Goal: Task Accomplishment & Management: Manage account settings

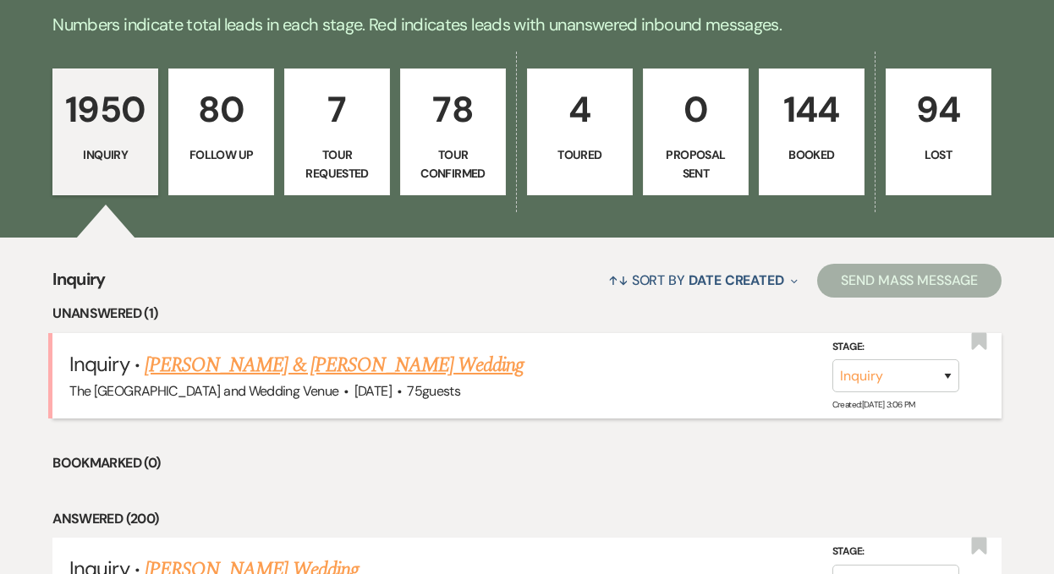
click at [234, 371] on link "[PERSON_NAME] & [PERSON_NAME] Wedding" at bounding box center [334, 365] width 379 height 30
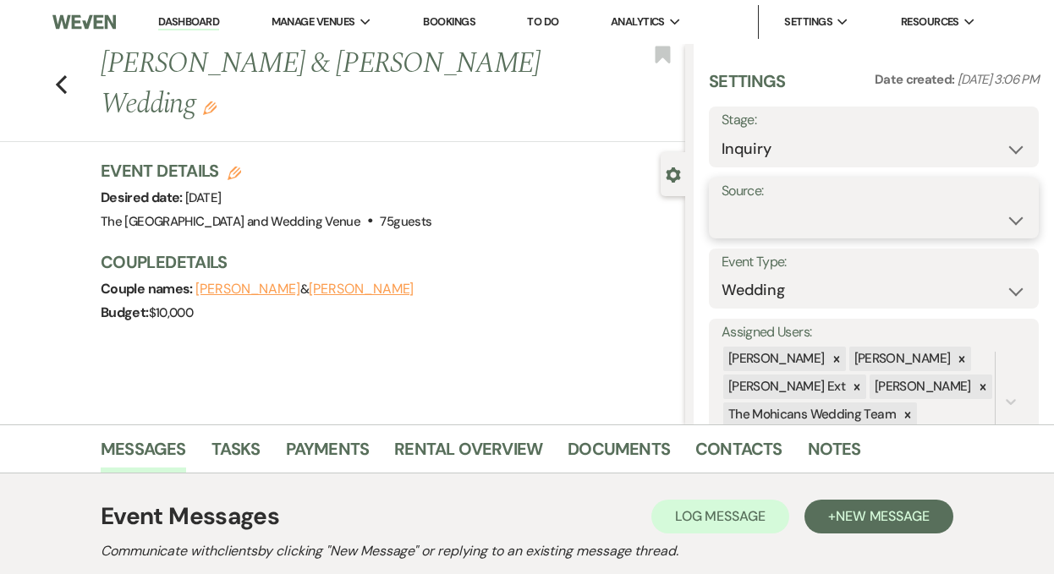
click at [790, 227] on select "Weven Venue Website Instagram Facebook Pinterest Google The Knot Wedding Wire H…" at bounding box center [874, 220] width 305 height 33
select select "5"
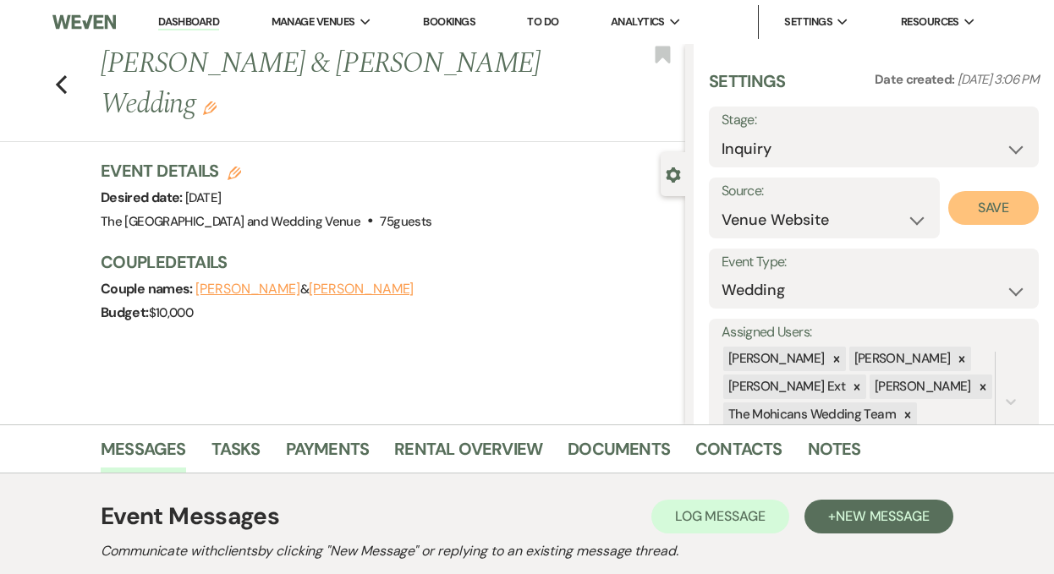
click at [991, 206] on button "Save" at bounding box center [993, 208] width 91 height 34
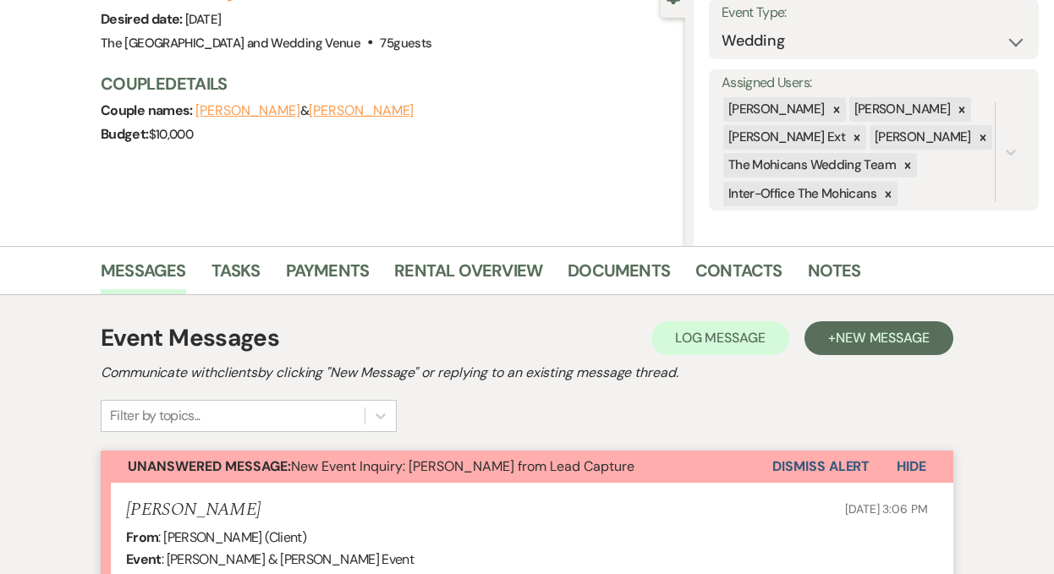
scroll to position [323, 0]
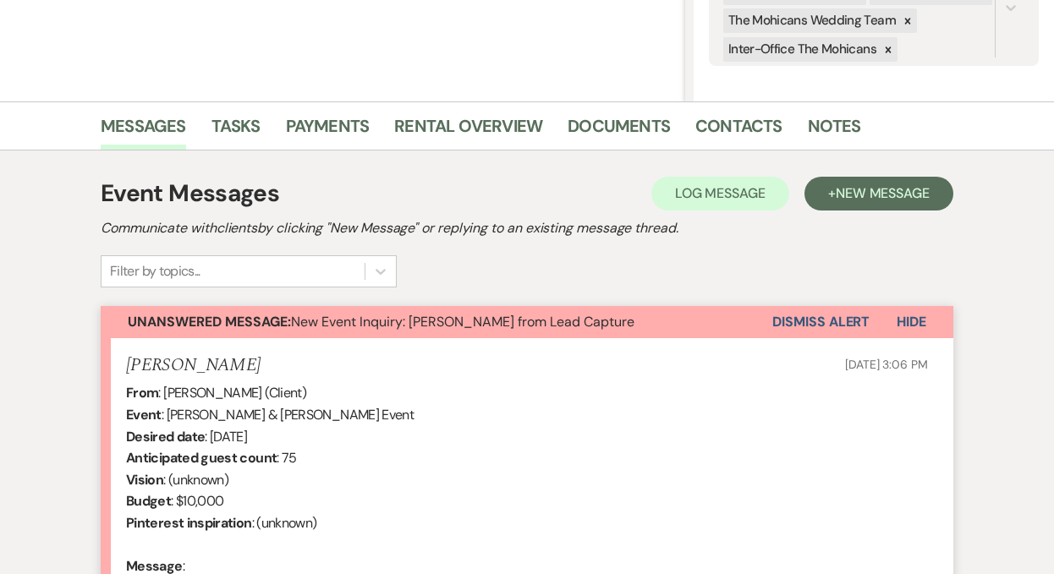
click at [837, 322] on button "Dismiss Alert" at bounding box center [820, 322] width 97 height 32
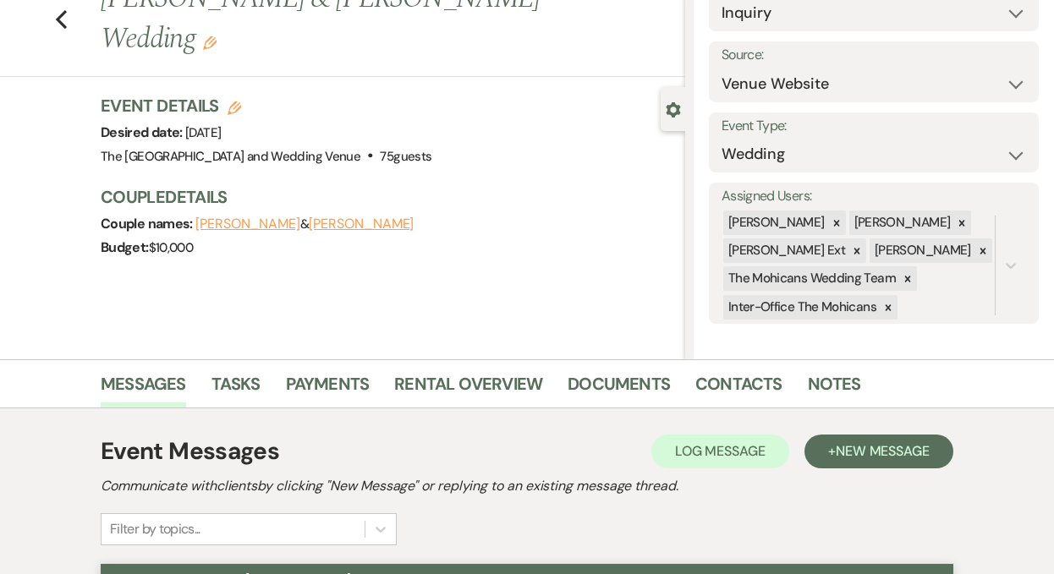
scroll to position [0, 0]
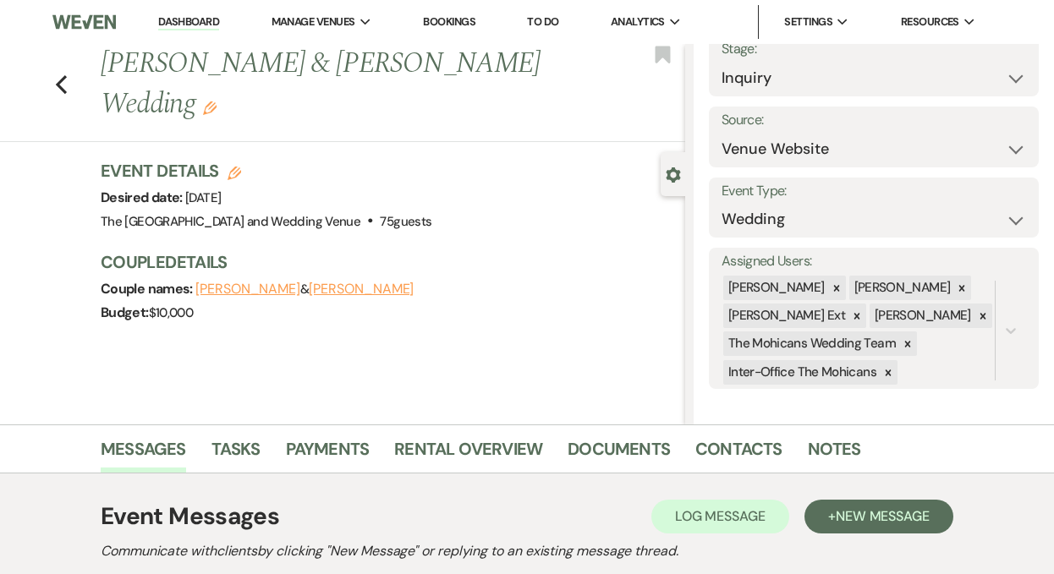
click at [183, 25] on link "Dashboard" at bounding box center [188, 22] width 61 height 16
